Goal: Information Seeking & Learning: Learn about a topic

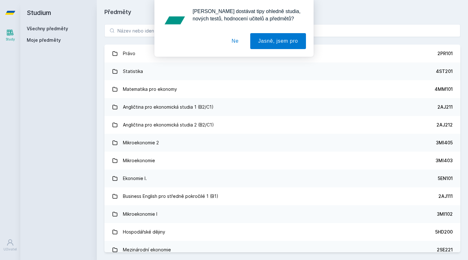
click at [236, 44] on button "Ne" at bounding box center [235, 41] width 23 height 16
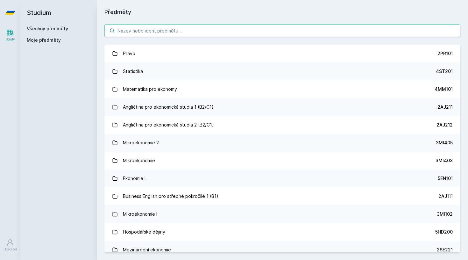
click at [185, 34] on input "search" at bounding box center [282, 30] width 356 height 13
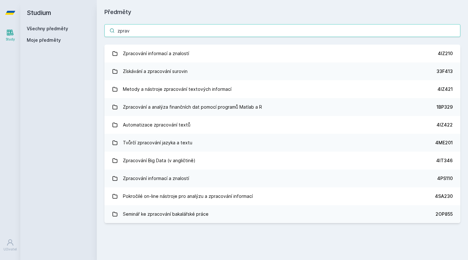
type input "zprav"
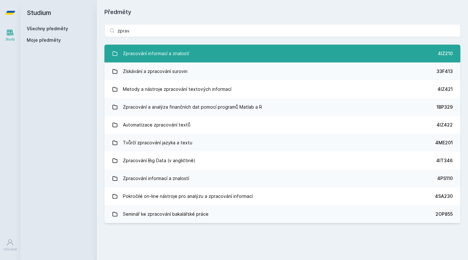
drag, startPoint x: 185, startPoint y: 34, endPoint x: 182, endPoint y: 52, distance: 17.6
click at [182, 52] on div "Zpracování informací a znalostí" at bounding box center [156, 53] width 66 height 13
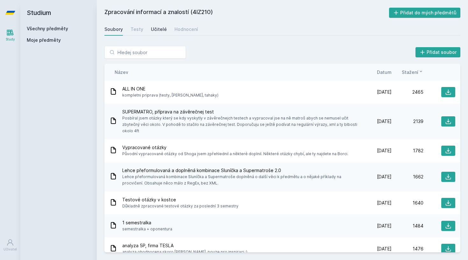
click at [155, 28] on div "Učitelé" at bounding box center [159, 29] width 16 height 6
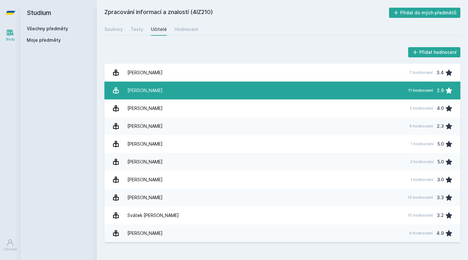
click at [206, 90] on link "[PERSON_NAME] 11 hodnocení 2.9" at bounding box center [282, 91] width 356 height 18
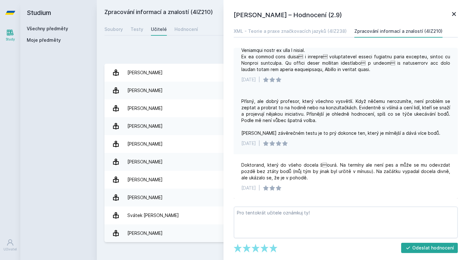
scroll to position [359, 0]
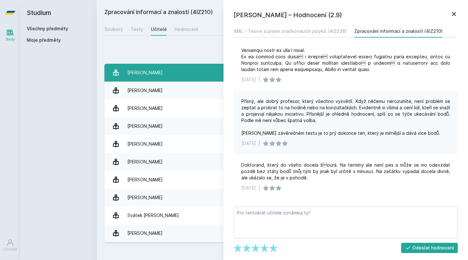
click at [166, 67] on link "[PERSON_NAME] 7 hodnocení 3.4" at bounding box center [282, 73] width 356 height 18
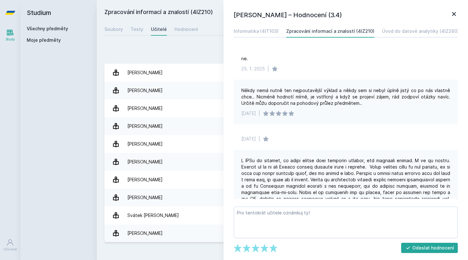
click at [453, 15] on icon at bounding box center [454, 14] width 4 height 4
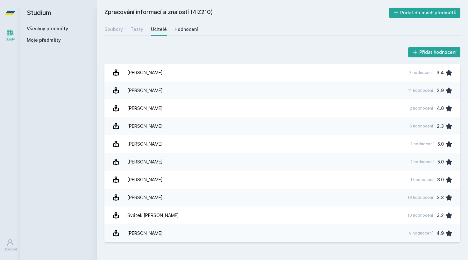
click at [186, 31] on div "Hodnocení" at bounding box center [187, 29] width 24 height 6
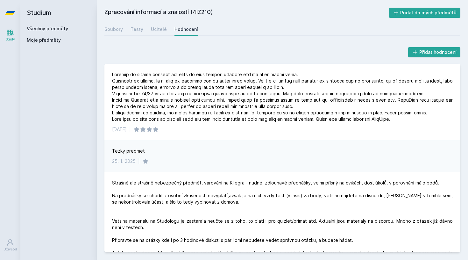
click at [52, 28] on link "Všechny předměty" at bounding box center [47, 28] width 41 height 5
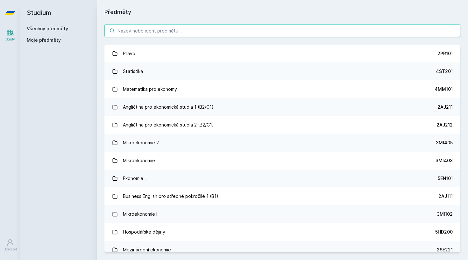
click at [131, 30] on input "search" at bounding box center [282, 30] width 356 height 13
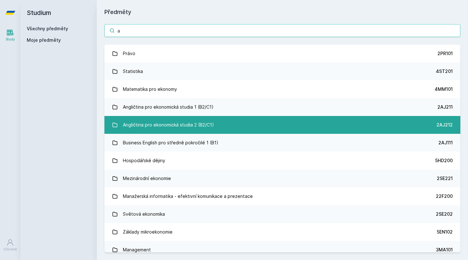
type input "a"
click at [202, 132] on link "Angličtina pro ekonomická studia 2 (B2/C1) 2AJ212" at bounding box center [282, 125] width 356 height 18
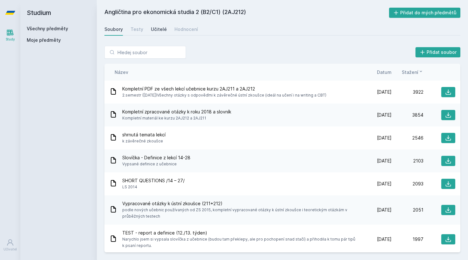
click at [161, 26] on div "Učitelé" at bounding box center [159, 29] width 16 height 6
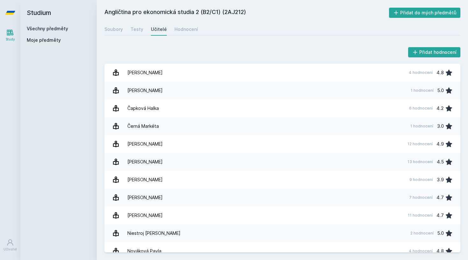
click at [65, 30] on link "Všechny předměty" at bounding box center [47, 28] width 41 height 5
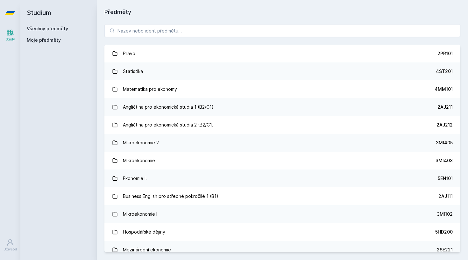
click at [62, 29] on link "Všechny předměty" at bounding box center [47, 28] width 41 height 5
click at [126, 34] on input "search" at bounding box center [282, 30] width 356 height 13
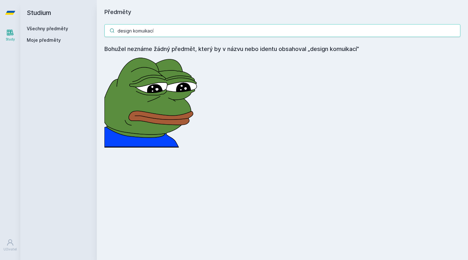
click at [144, 32] on input "design komuikací" at bounding box center [282, 30] width 356 height 13
type input "design komunikací"
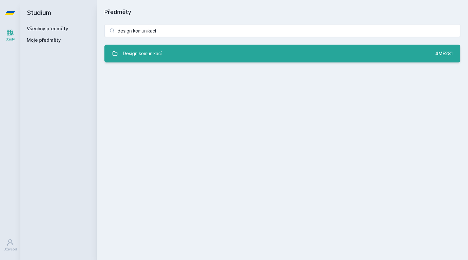
click at [148, 55] on div "Design komunikací" at bounding box center [142, 53] width 39 height 13
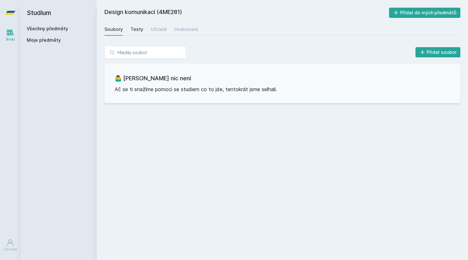
click at [132, 29] on div "Testy" at bounding box center [137, 29] width 13 height 6
click at [157, 30] on div "Učitelé" at bounding box center [159, 29] width 16 height 6
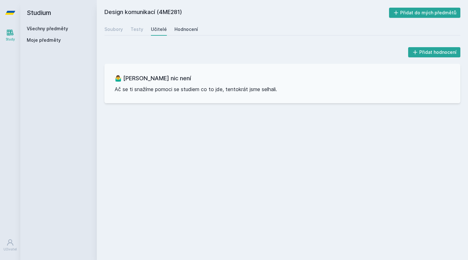
click at [182, 32] on div "Hodnocení" at bounding box center [187, 29] width 24 height 6
